Goal: Communication & Community: Answer question/provide support

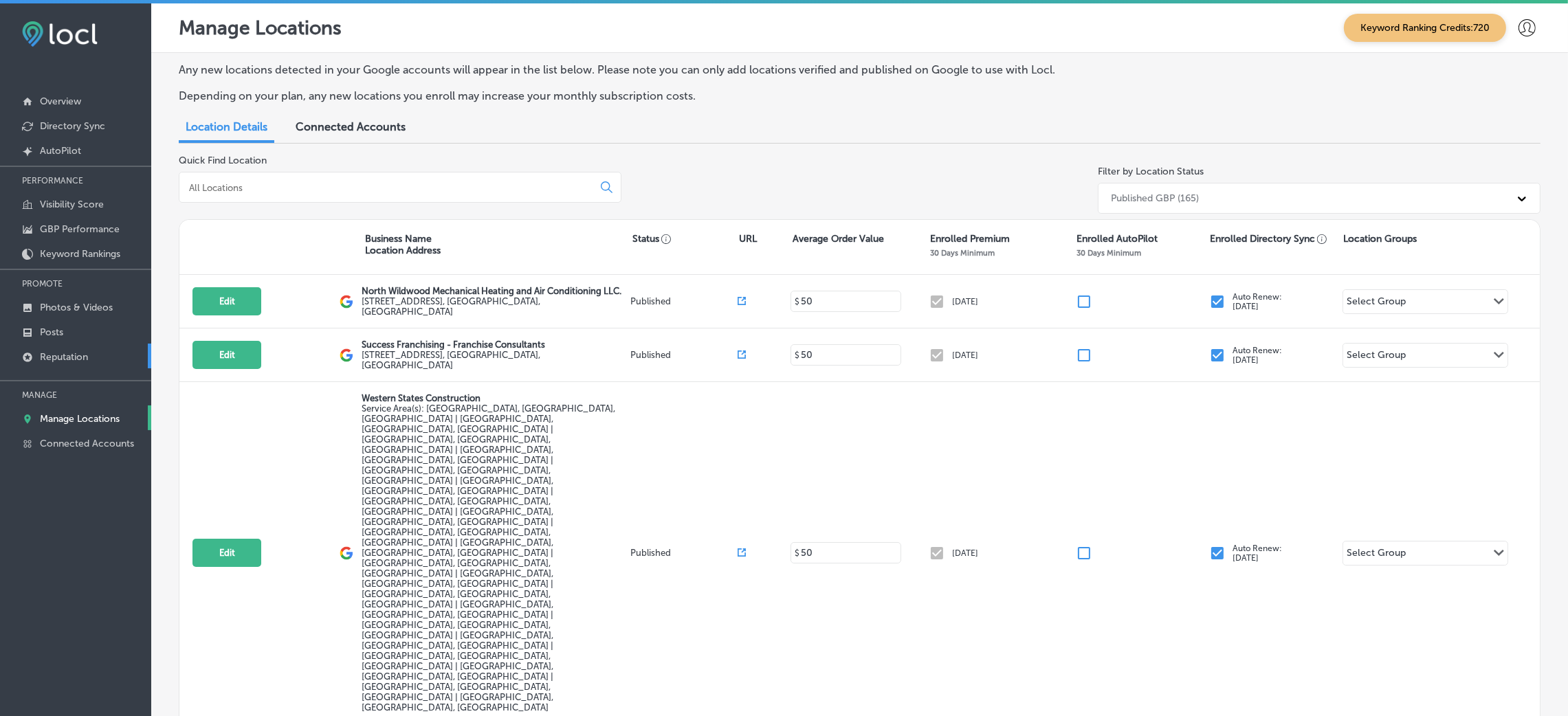
click at [40, 352] on p "Reputation" at bounding box center [64, 357] width 48 height 12
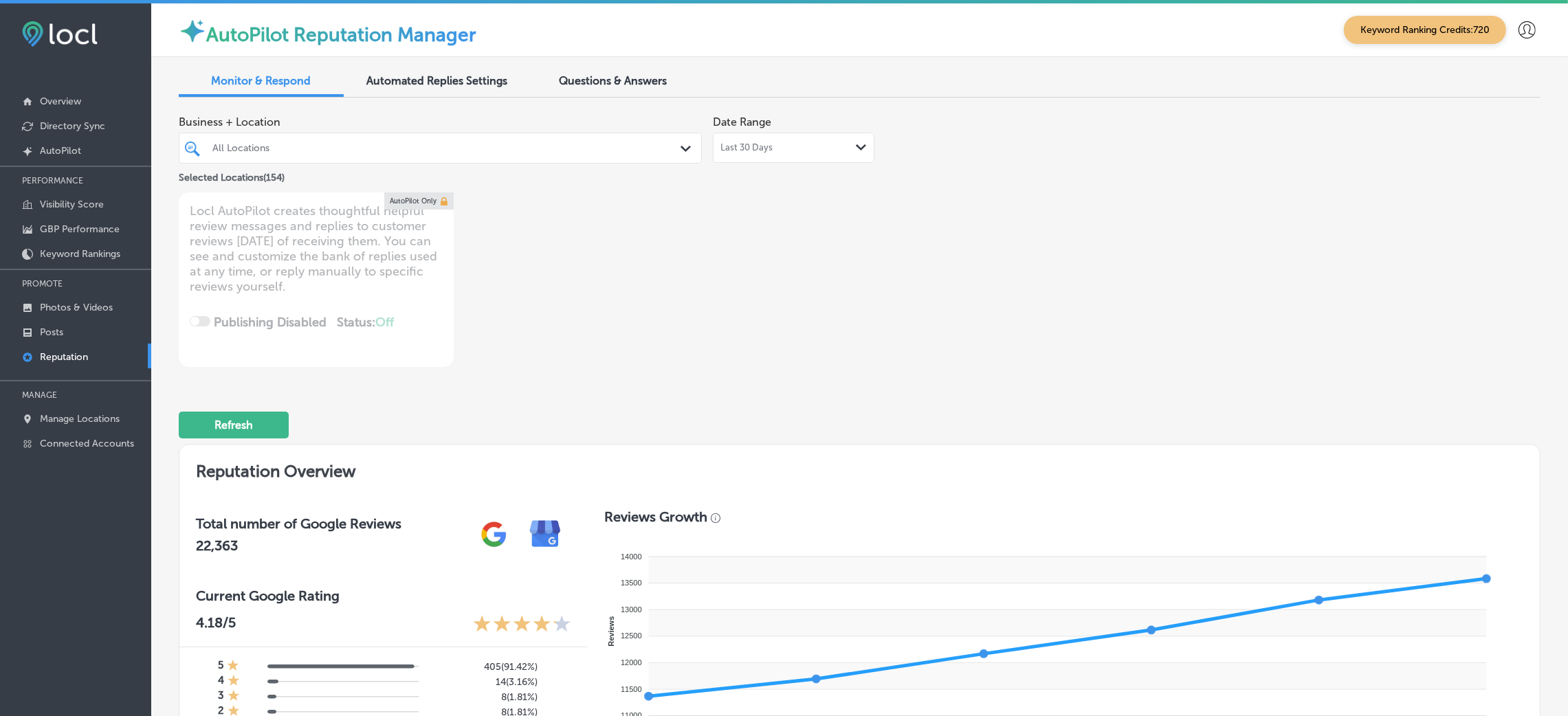
click at [583, 152] on div "All Locations" at bounding box center [447, 148] width 469 height 12
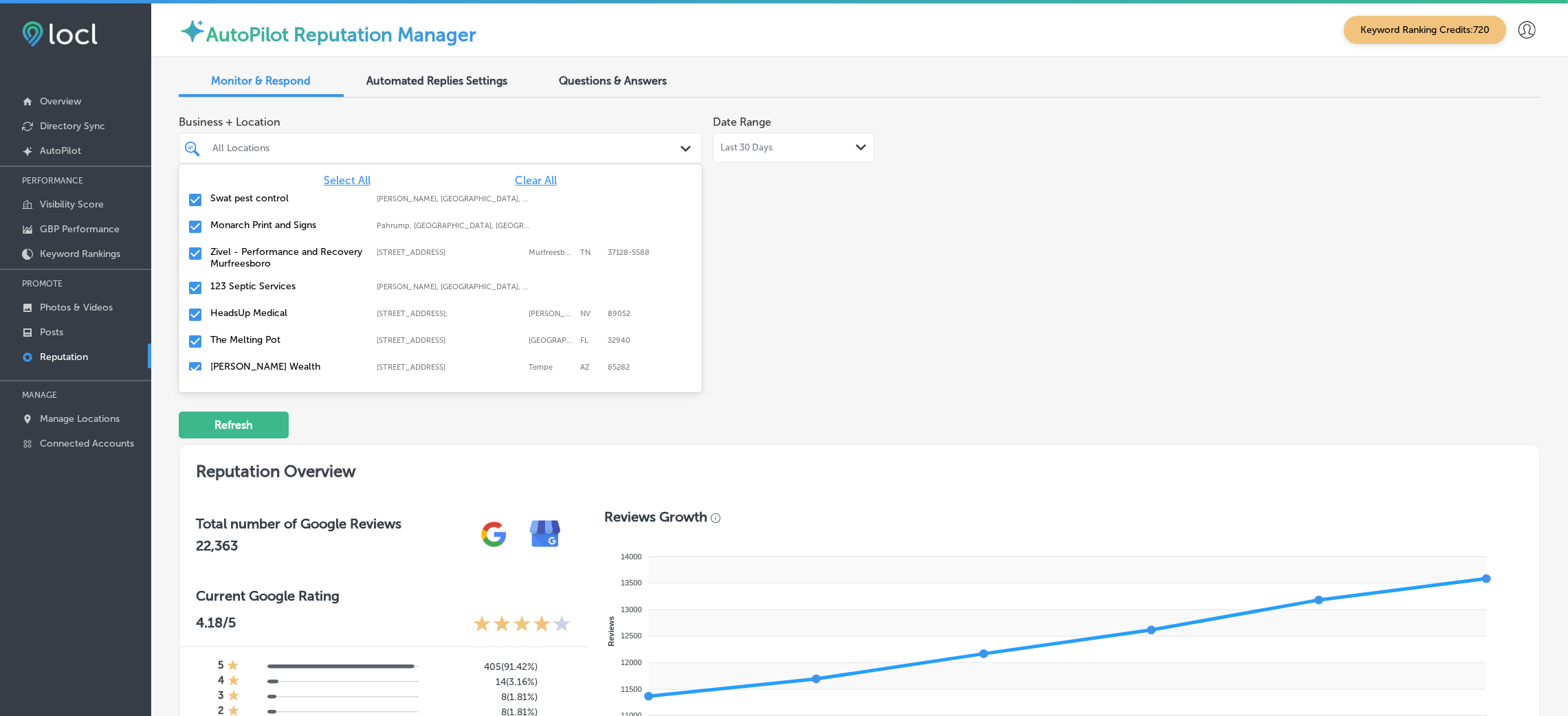
click at [945, 179] on div "Business + Location option focused, 1 of 155. 155 results available. Use Up and…" at bounding box center [587, 147] width 817 height 77
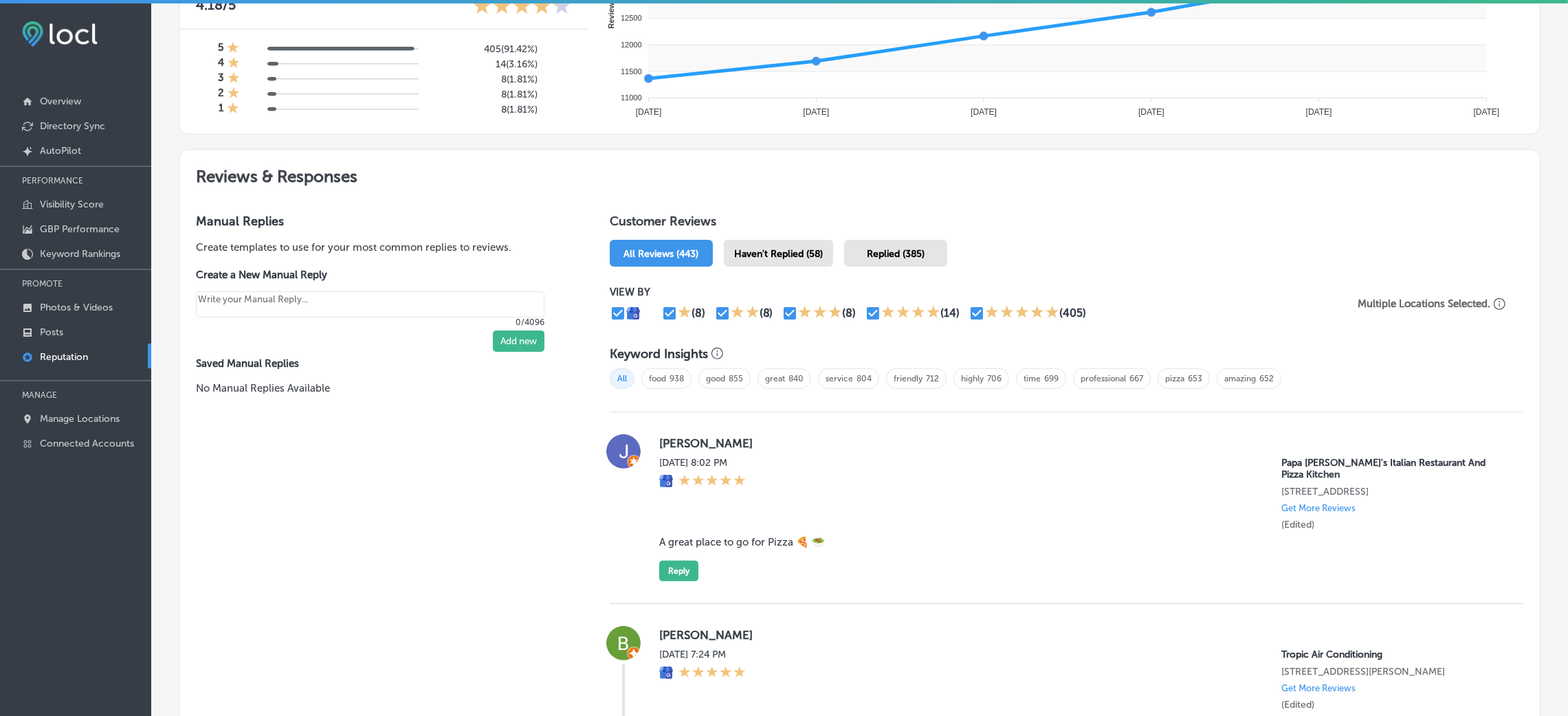
click at [752, 255] on span "Haven't Replied (58)" at bounding box center [778, 254] width 88 height 12
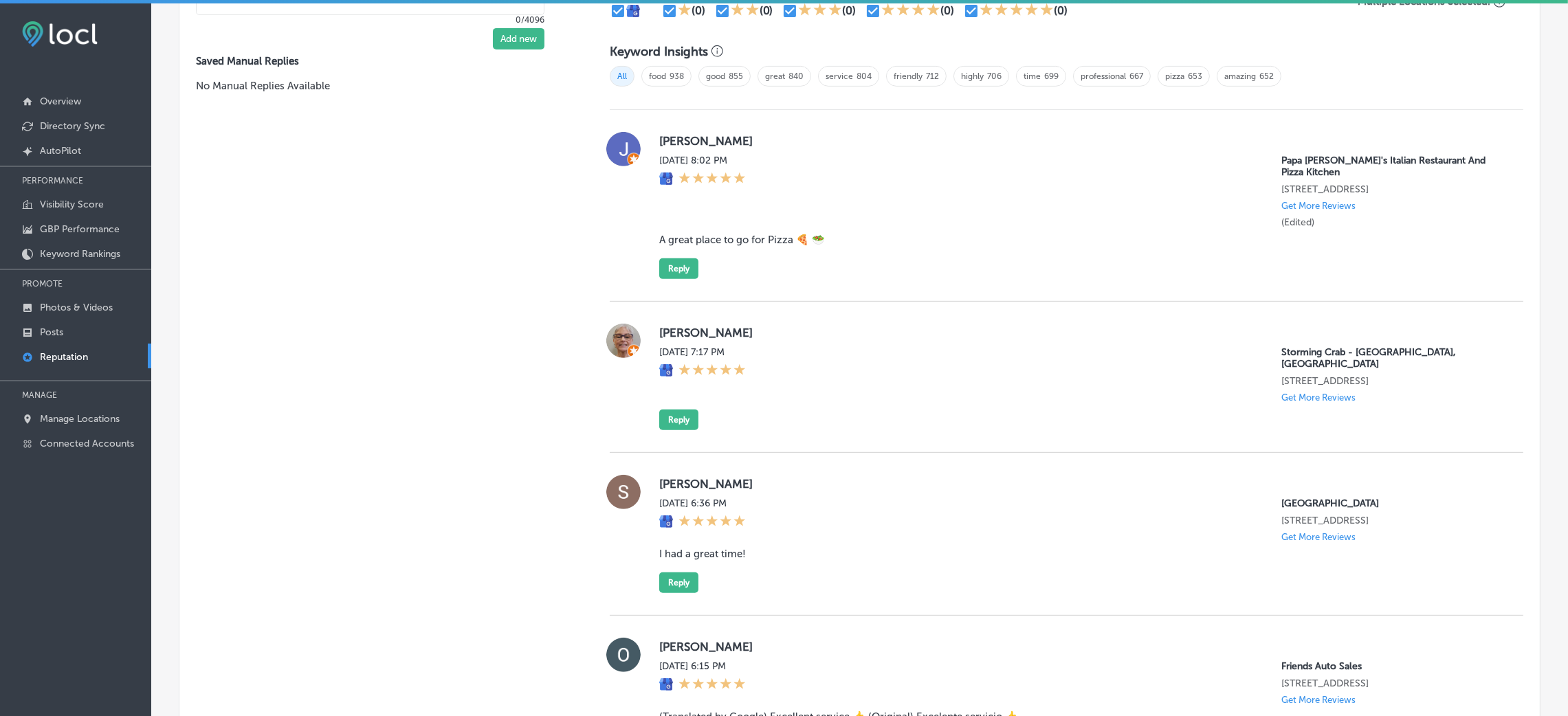
scroll to position [927, 0]
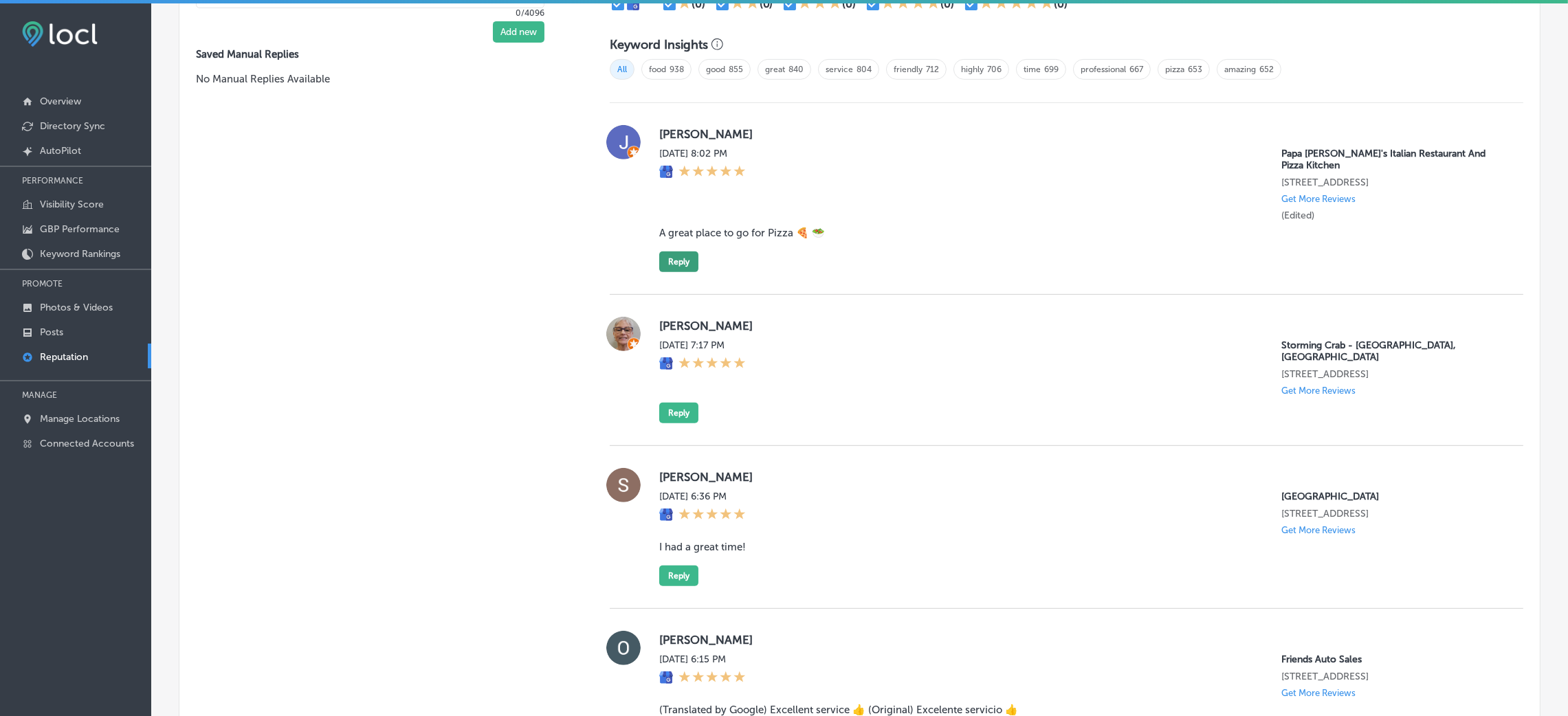
click at [673, 267] on button "Reply" at bounding box center [679, 261] width 39 height 20
type textarea "x"
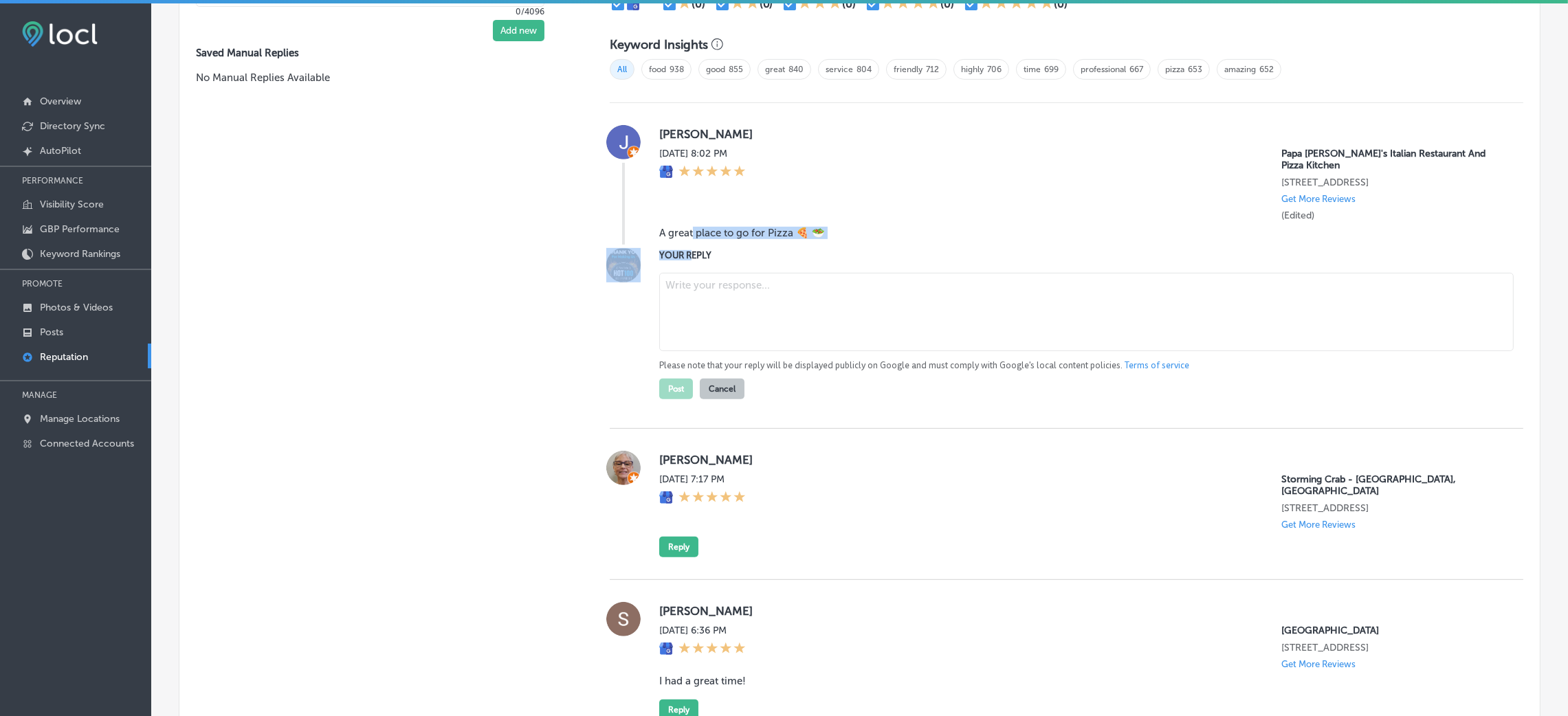
drag, startPoint x: 688, startPoint y: 233, endPoint x: 688, endPoint y: 247, distance: 14.0
click at [688, 247] on div "[PERSON_NAME] [DATE] 8:02 PM Papa [PERSON_NAME]'s Italian Restaurant And Pizza …" at bounding box center [1066, 265] width 913 height 325
click at [676, 232] on blockquote "A great place to go for Pizza 🍕 🥗" at bounding box center [1080, 232] width 842 height 12
drag, startPoint x: 649, startPoint y: 233, endPoint x: 835, endPoint y: 233, distance: 186.0
click at [835, 233] on div "[PERSON_NAME] [DATE] 8:02 PM Papa [PERSON_NAME]'s Italian Restaurant And Pizza …" at bounding box center [1066, 184] width 913 height 119
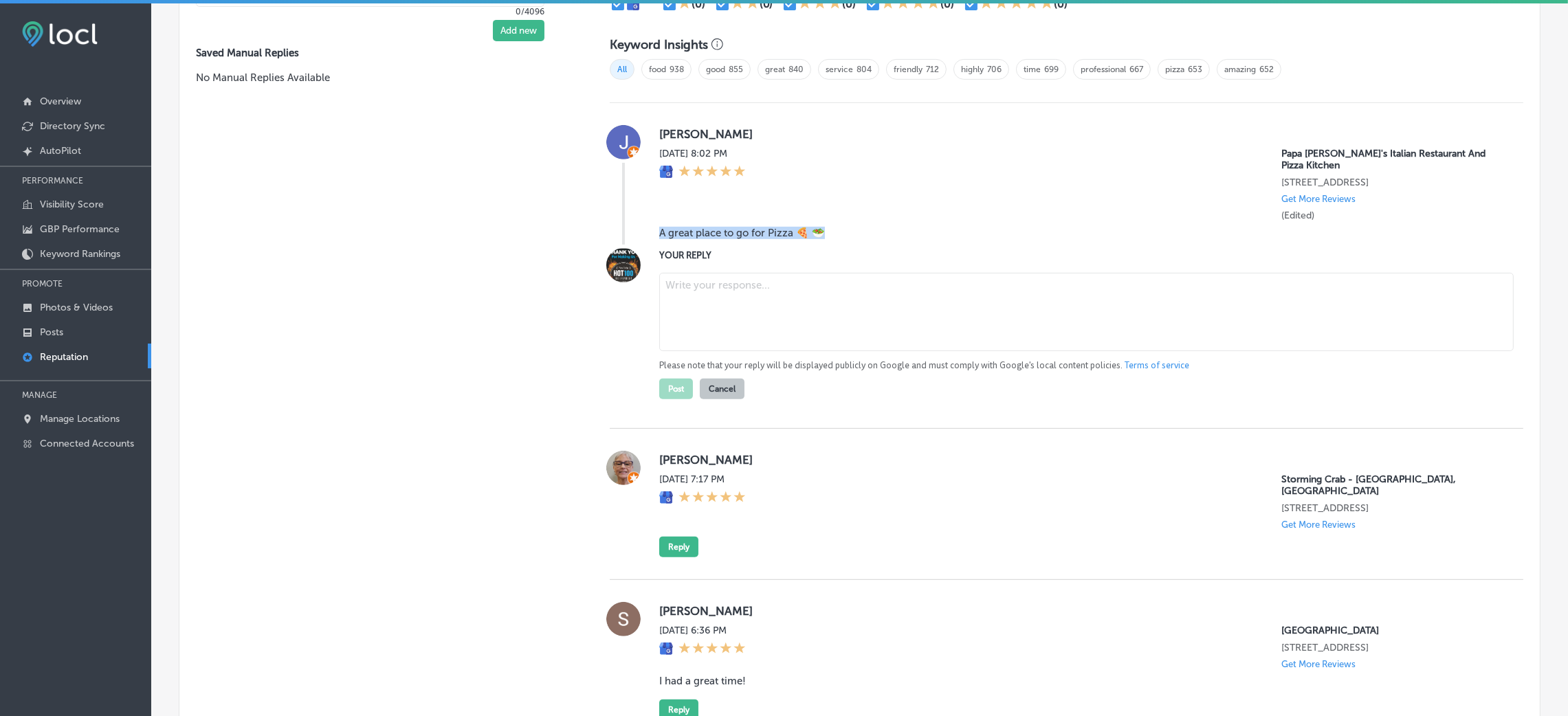
copy blockquote "A great place to go for Pizza 🍕 🥗"
click at [826, 310] on textarea at bounding box center [1086, 312] width 854 height 78
click at [712, 296] on textarea at bounding box center [1086, 312] width 854 height 78
paste textarea "Thank you for the fantastic 5-star review! We’re so glad to hear you enjoyed th…"
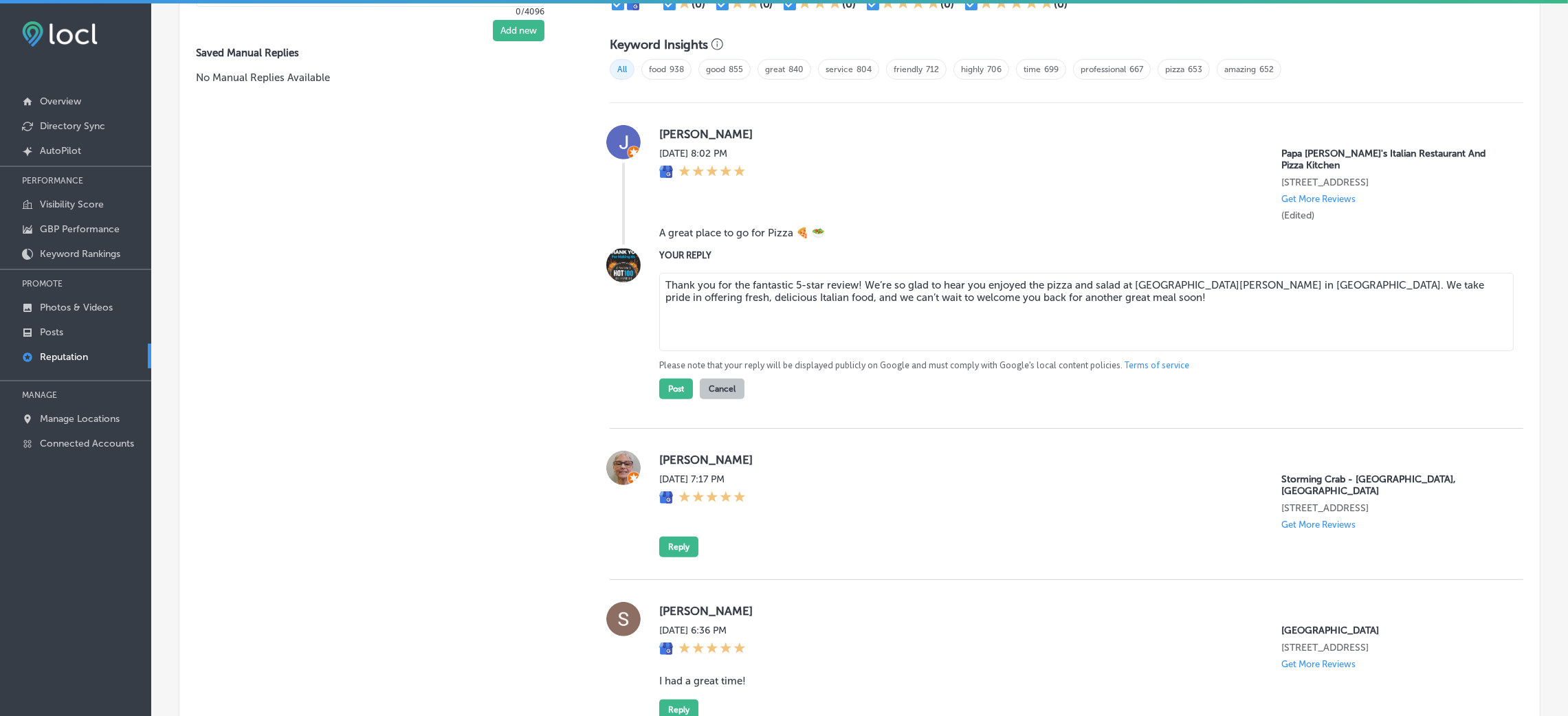
drag, startPoint x: 855, startPoint y: 287, endPoint x: 905, endPoint y: 286, distance: 50.0
click at [856, 287] on textarea "Thank you for the fantastic 5-star review! We’re so glad to hear you enjoyed th…" at bounding box center [1086, 312] width 854 height 78
type textarea "Thank you for the fantastic 5-star review, [PERSON_NAME]! We’re so glad to hear…"
click at [682, 391] on button "Post" at bounding box center [676, 388] width 34 height 20
type textarea "x"
